Goal: Check status: Check status

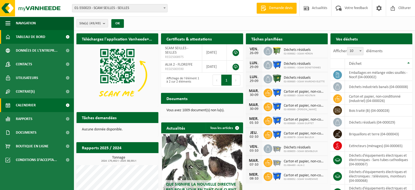
click at [22, 103] on span "Calendrier" at bounding box center [26, 105] width 20 height 14
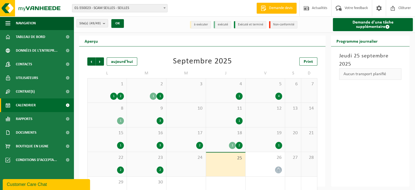
scroll to position [17, 0]
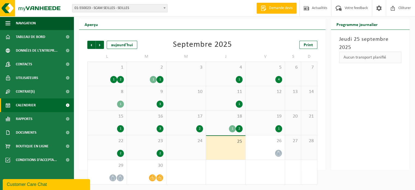
click at [105, 147] on div "22 2" at bounding box center [107, 147] width 39 height 24
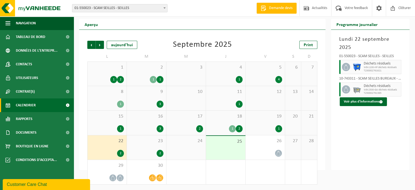
click at [140, 128] on div "3" at bounding box center [147, 128] width 34 height 7
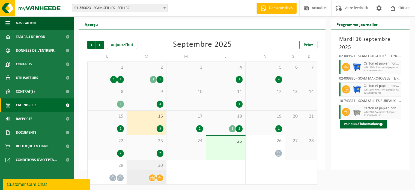
click at [144, 168] on span "30" at bounding box center [147, 165] width 34 height 6
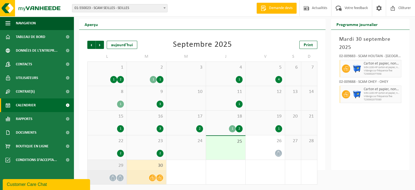
click at [103, 170] on div "29" at bounding box center [107, 172] width 39 height 24
